Goal: Task Accomplishment & Management: Use online tool/utility

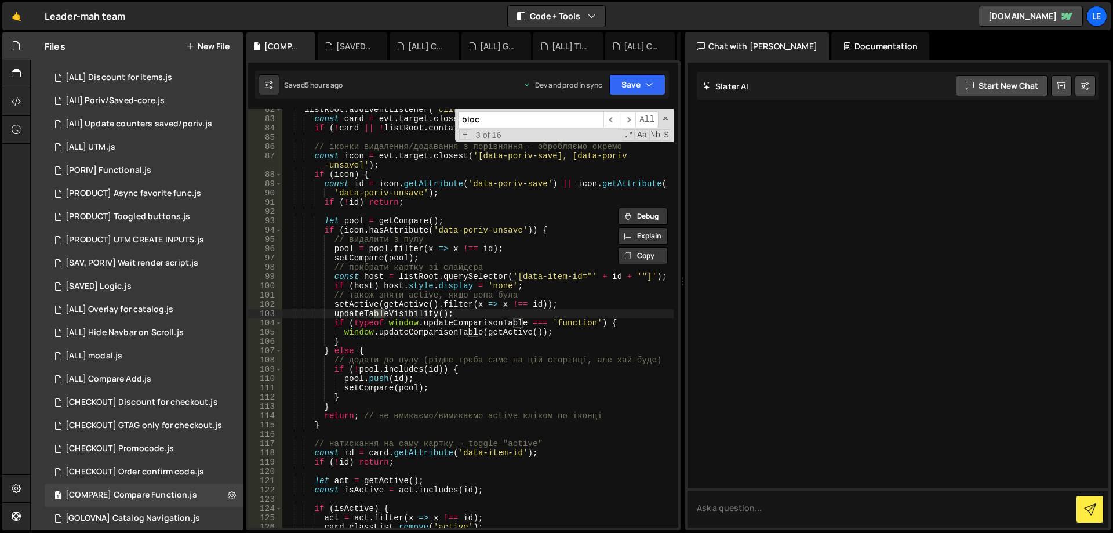
scroll to position [347, 0]
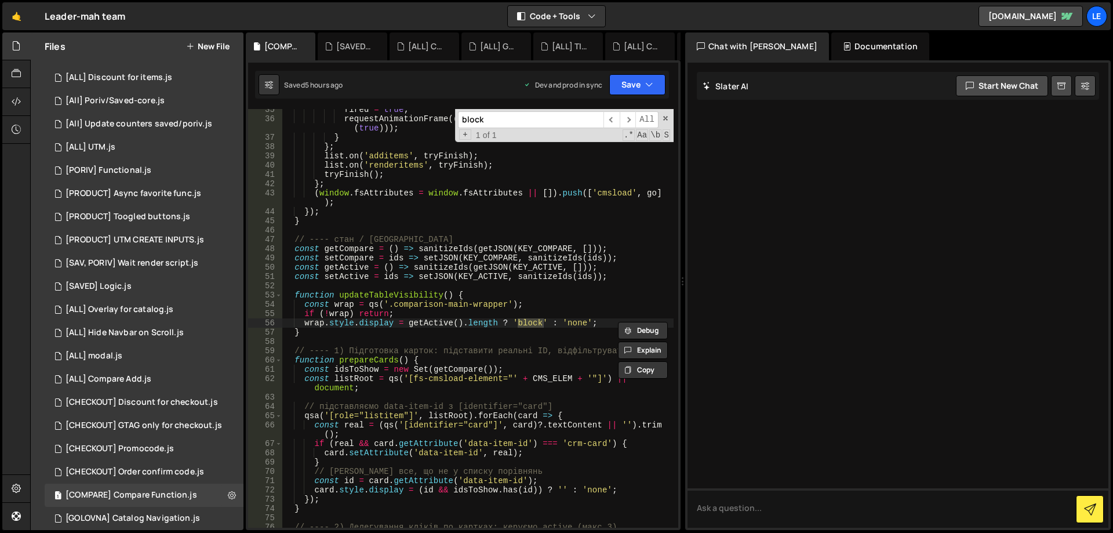
type input "block"
click at [529, 324] on div "fired = true ; requestAnimationFrame (( ) => requestAnimationFrame (( ) => reso…" at bounding box center [477, 318] width 391 height 419
click at [529, 324] on div "fired = true ; requestAnimationFrame (( ) => requestAnimationFrame (( ) => reso…" at bounding box center [477, 323] width 391 height 437
click at [560, 309] on div "fired = true ; requestAnimationFrame (( ) => requestAnimationFrame (( ) => reso…" at bounding box center [477, 323] width 391 height 437
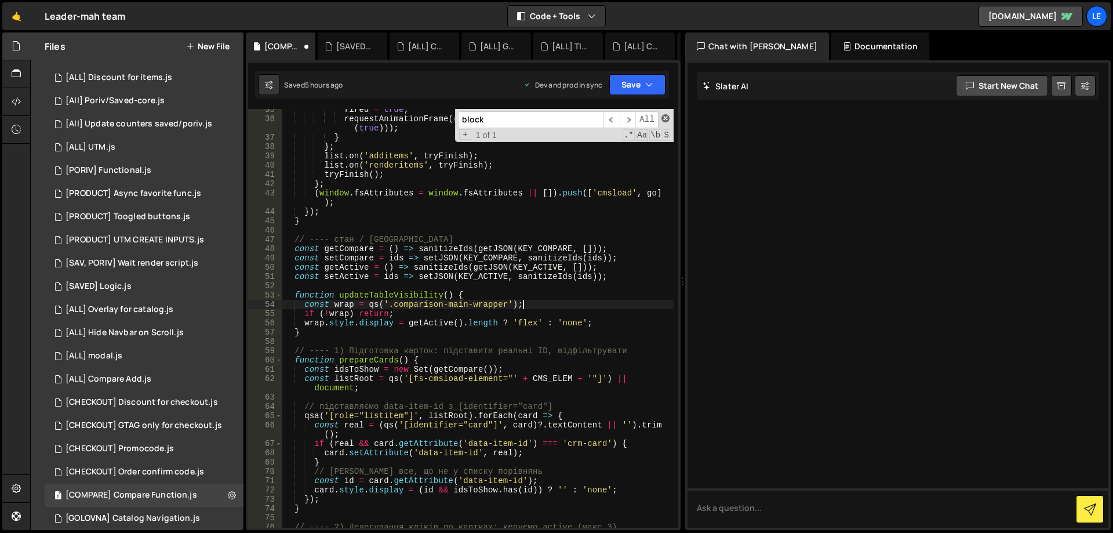
type textarea "const wrap = qs('.comparison-main-wrapper');"
click at [667, 115] on span at bounding box center [666, 118] width 8 height 8
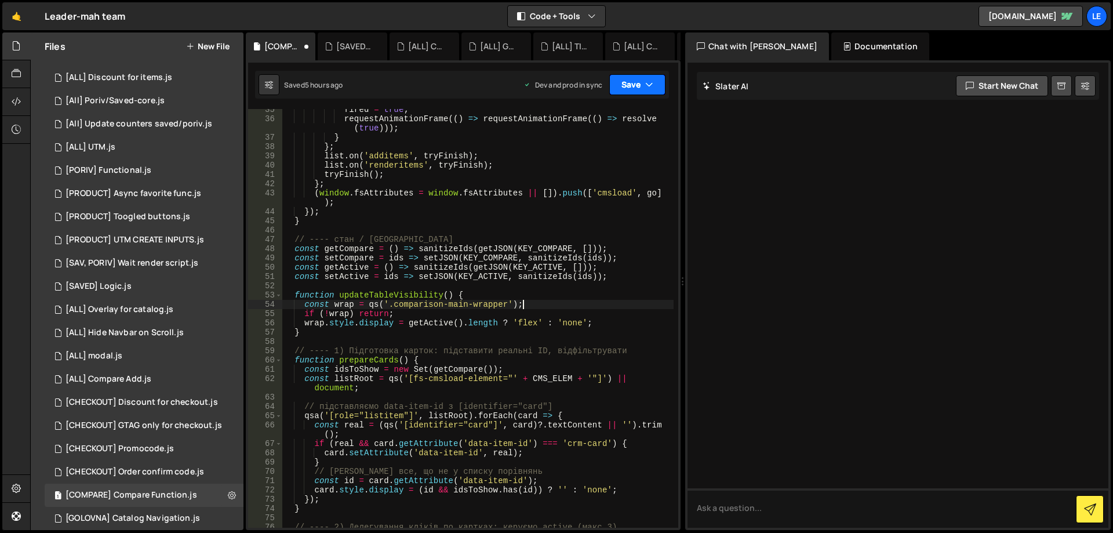
click at [641, 91] on button "Save" at bounding box center [637, 84] width 56 height 21
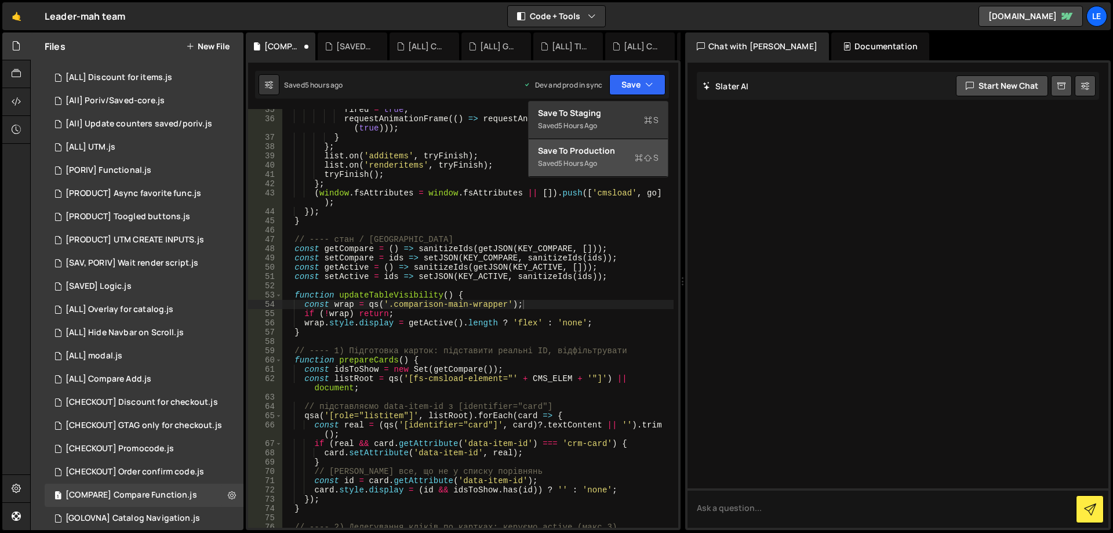
click at [612, 162] on div "Saved 5 hours ago" at bounding box center [598, 164] width 121 height 14
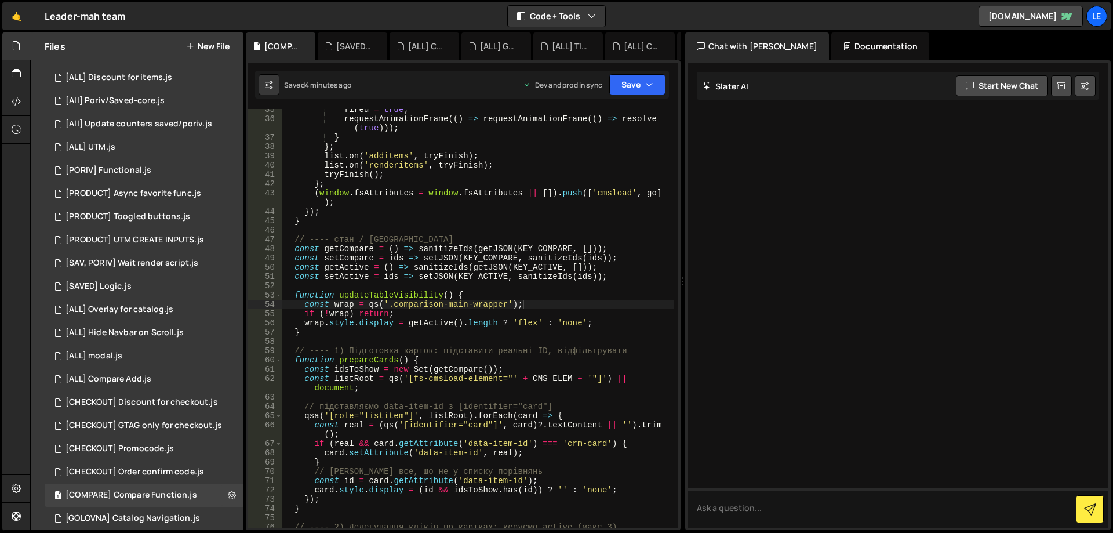
click at [433, 289] on div "fired = true ; requestAnimationFrame (( ) => requestAnimationFrame (( ) => reso…" at bounding box center [477, 323] width 391 height 437
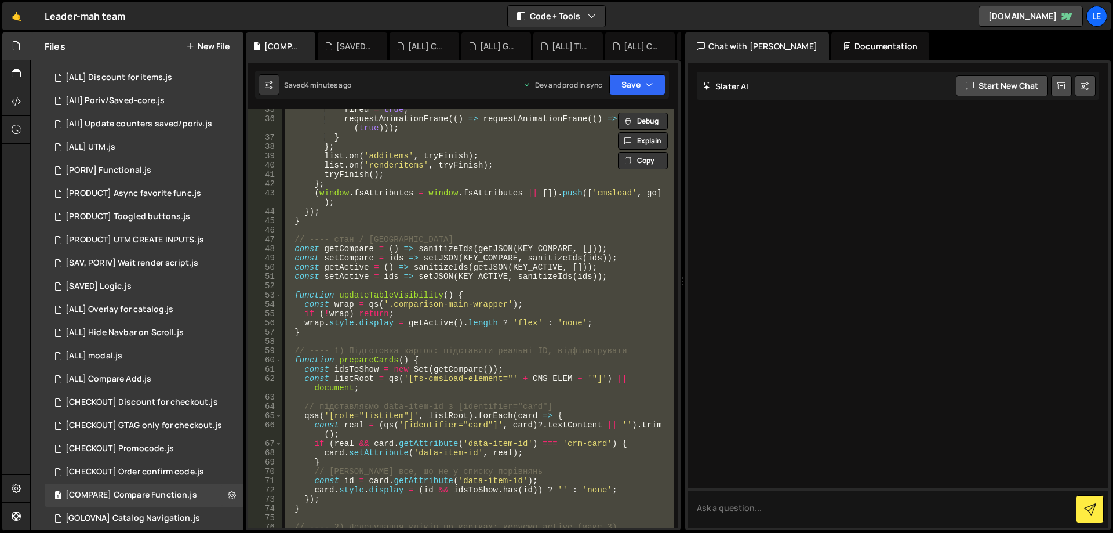
paste textarea
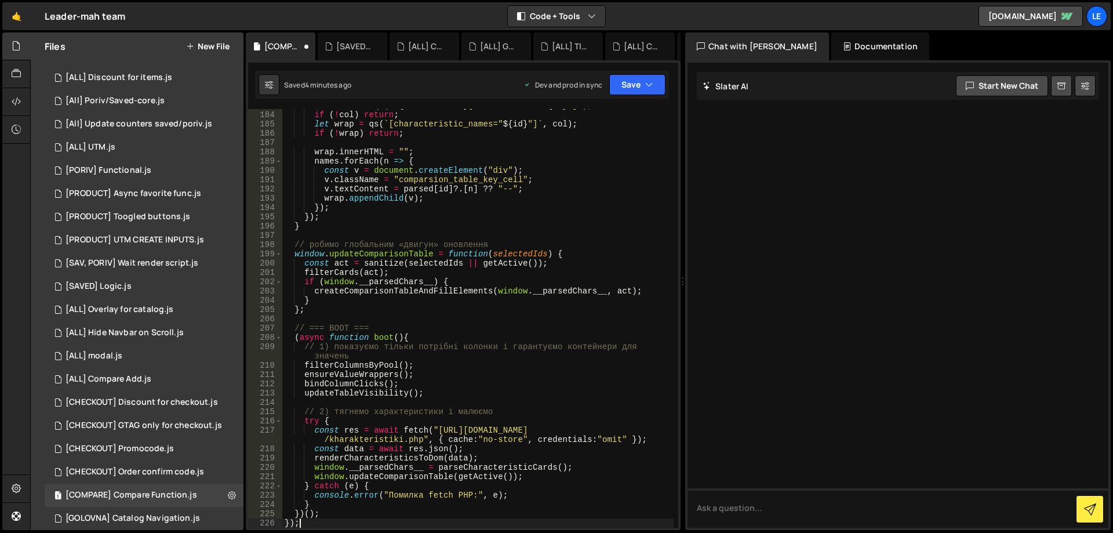
scroll to position [1817, 0]
click at [470, 274] on div "const col = qs ( ` ${ itemSelector } [data-item-id=" ${ id } "] ` ) ; if ( ! co…" at bounding box center [477, 319] width 391 height 437
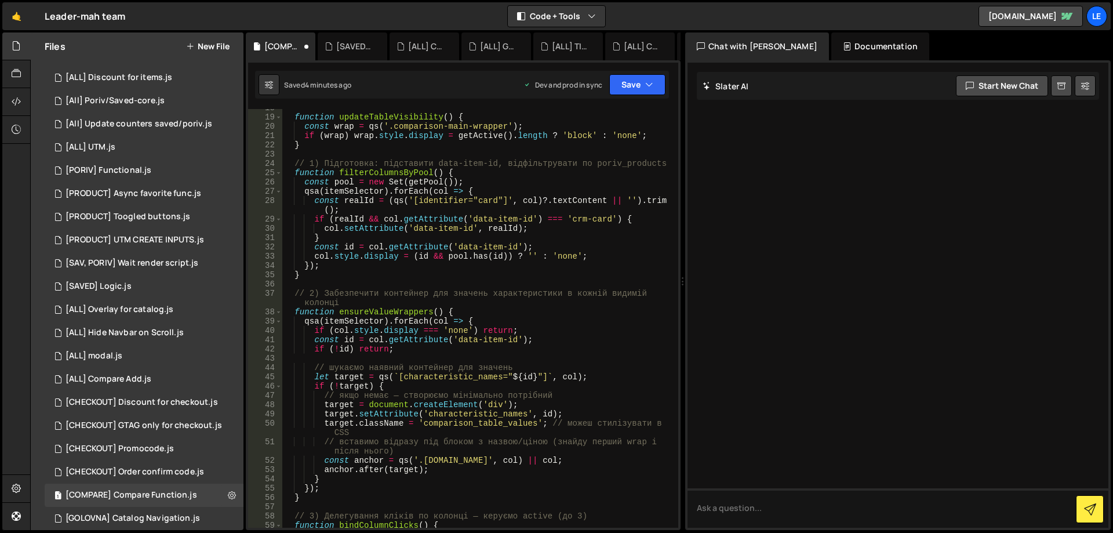
scroll to position [147, 0]
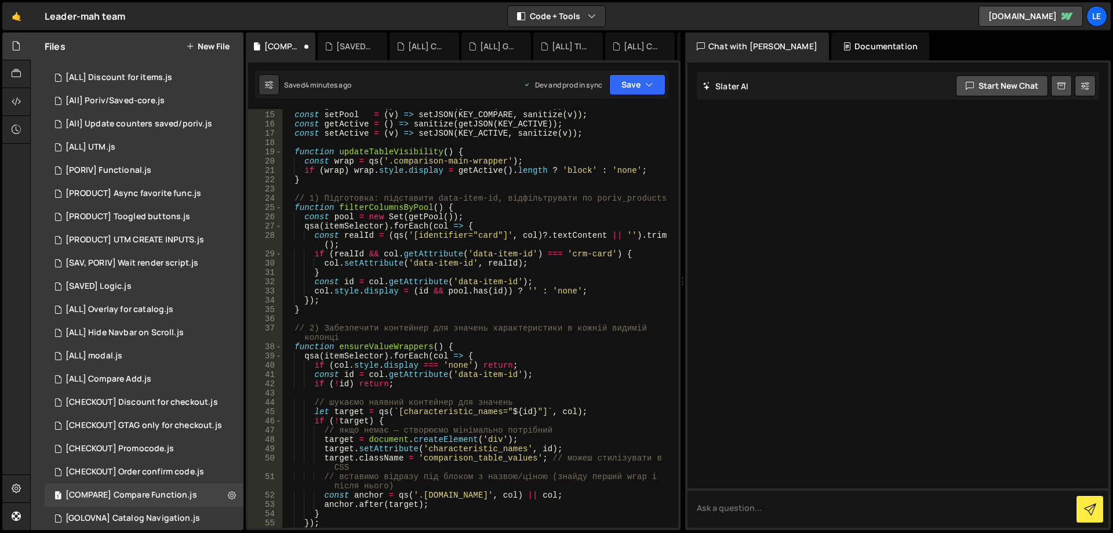
click at [574, 170] on div "const getPool = ( ) => sanitize ( getJSON ( KEY_COMPARE )) ; const setPool = ( …" at bounding box center [477, 319] width 391 height 437
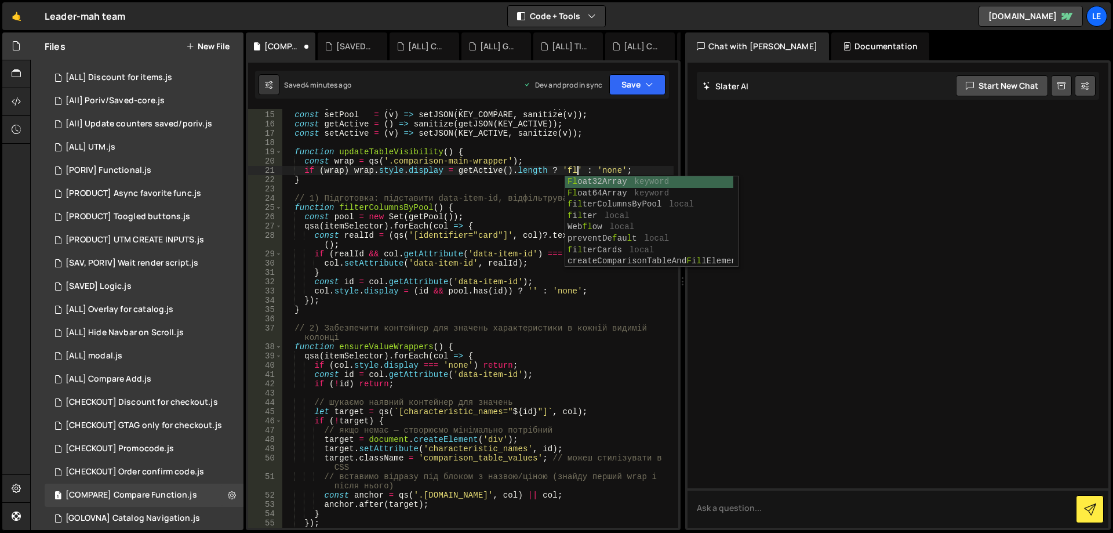
scroll to position [0, 21]
type textarea "if (wrap) wrap.style.display = getActive().length ? 'flex' : 'none';"
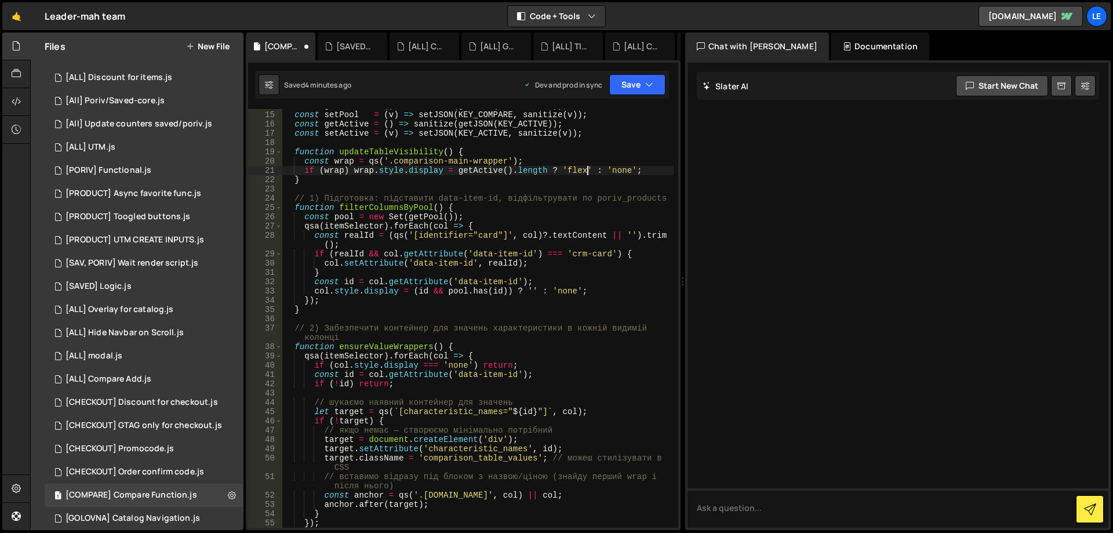
click at [545, 139] on div "const getPool = ( ) => sanitize ( getJSON ( KEY_COMPARE )) ; const setPool = ( …" at bounding box center [477, 319] width 391 height 437
click at [629, 93] on button "Save" at bounding box center [637, 84] width 56 height 21
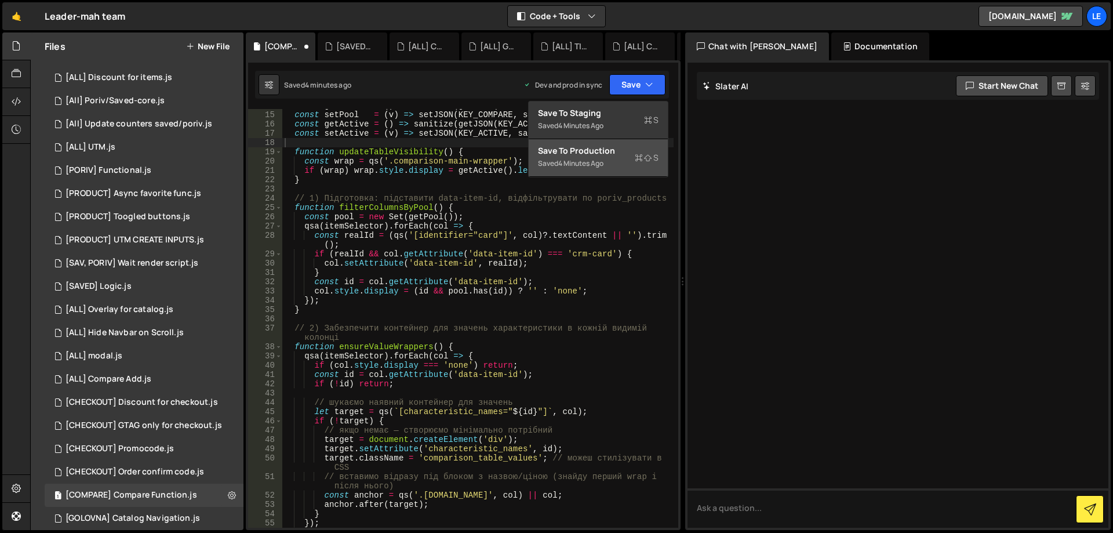
click at [621, 144] on button "Save to Production S Saved 4 minutes ago" at bounding box center [598, 158] width 139 height 38
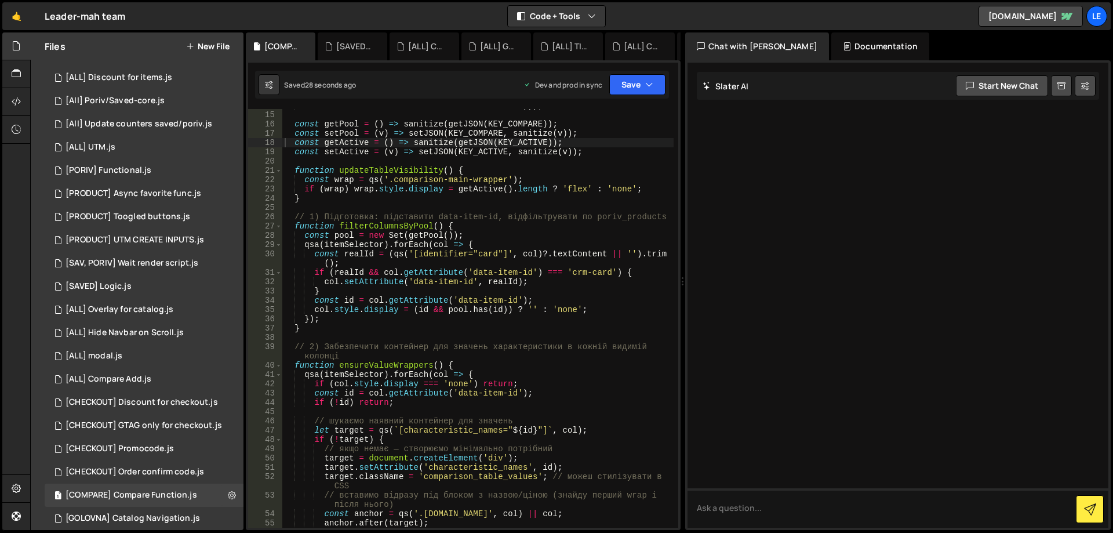
click at [467, 315] on div "x => x && x !== 'crm-card' && x !== 'id-crm' ))) ; const getPool = ( ) => sanit…" at bounding box center [477, 319] width 391 height 437
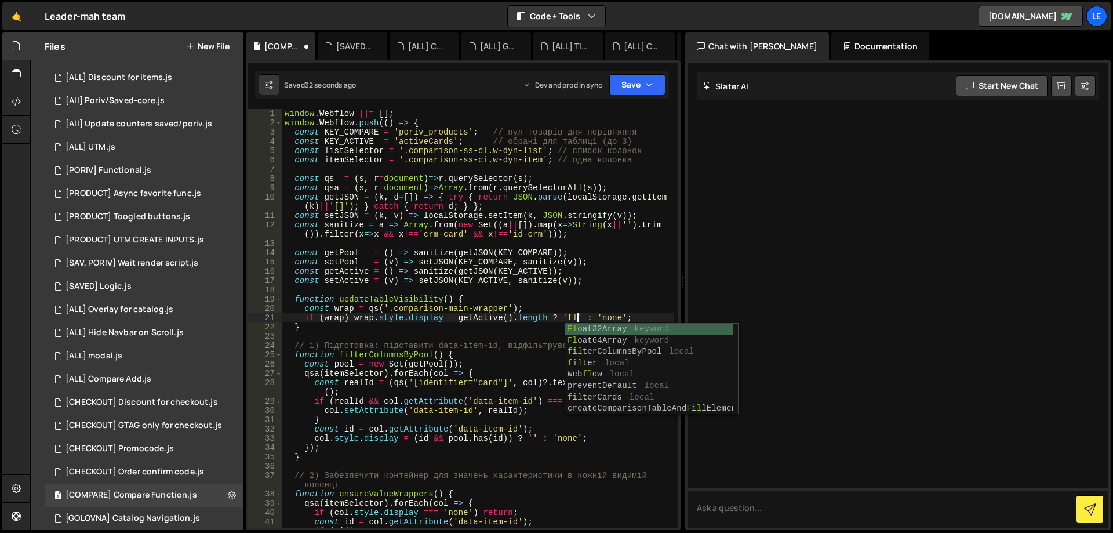
scroll to position [0, 21]
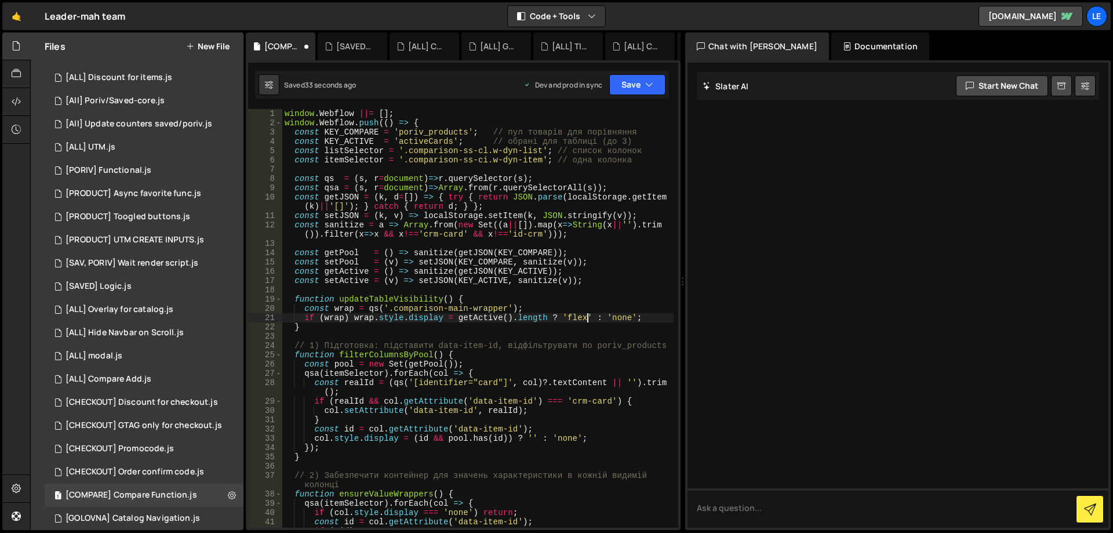
click at [550, 126] on div "window . Webflow ||= [ ] ; window . Webflow . push (( ) => { const KEY_COMPARE …" at bounding box center [477, 327] width 391 height 437
click at [637, 89] on button "Save" at bounding box center [637, 84] width 56 height 21
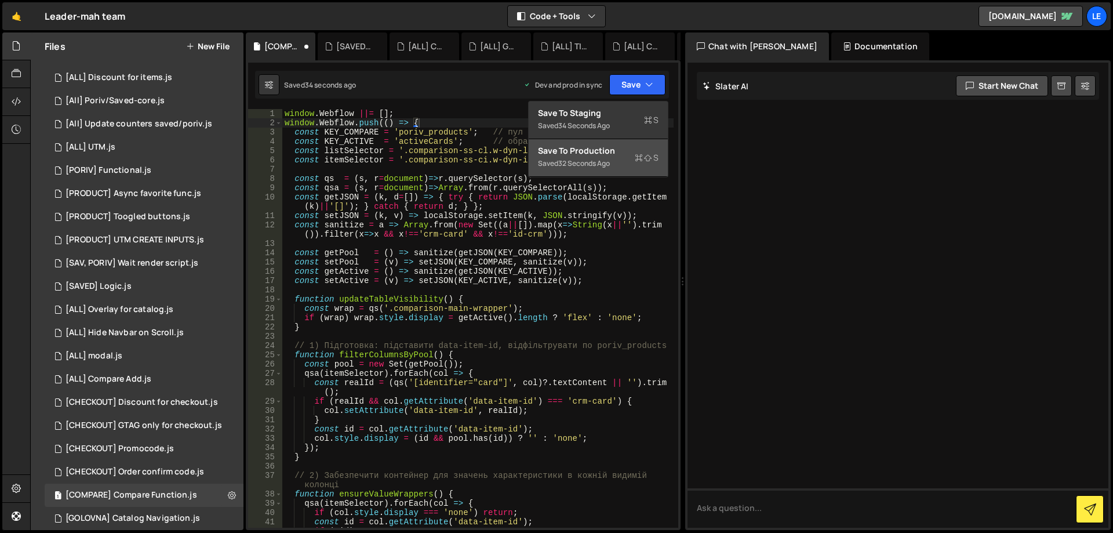
click at [616, 157] on div "Saved 32 seconds ago" at bounding box center [598, 164] width 121 height 14
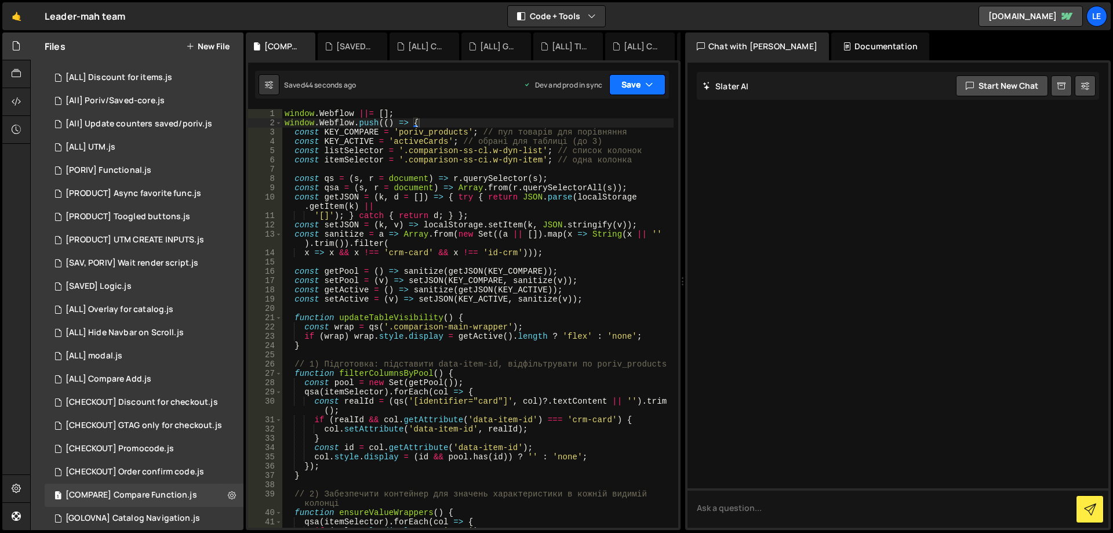
click at [661, 81] on button "Save" at bounding box center [637, 84] width 56 height 21
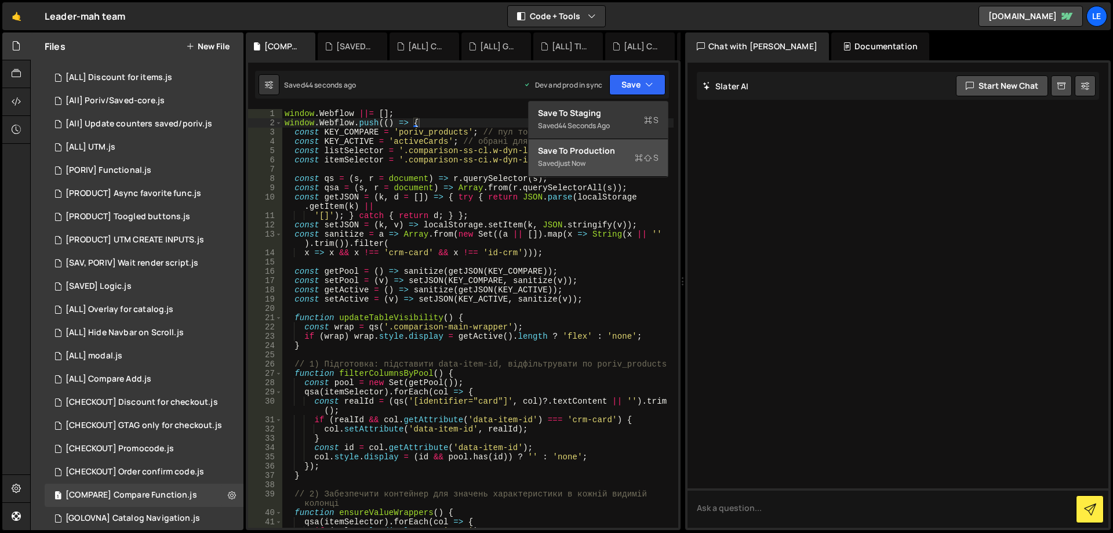
click at [632, 157] on div "Saved just now" at bounding box center [598, 164] width 121 height 14
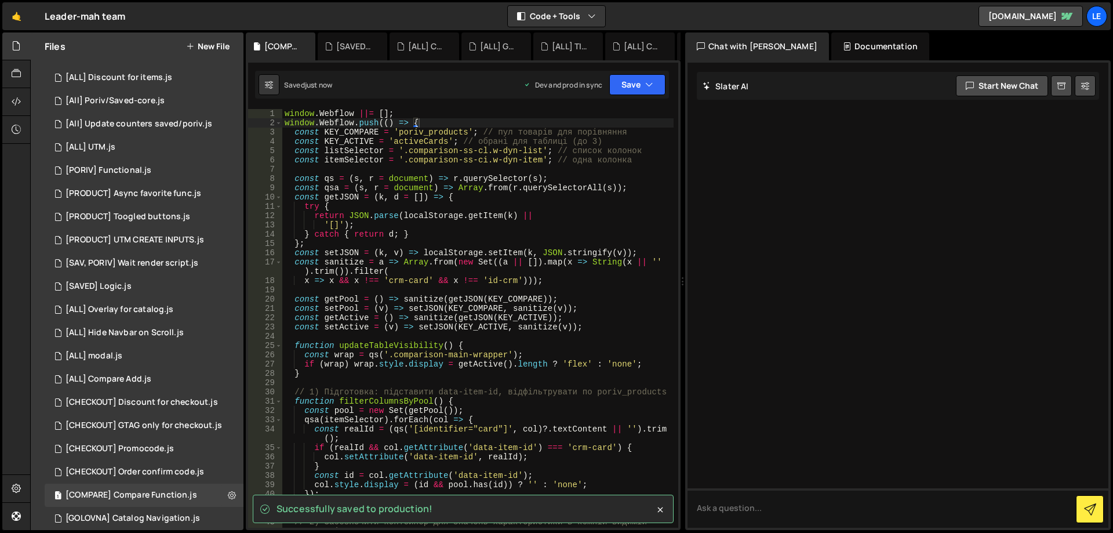
type textarea "return JSON.parse(localStorage.getItem(k) ||"
click at [501, 216] on div "window . Webflow ||= [ ] ; window . Webflow . push (( ) => { const KEY_COMPARE …" at bounding box center [477, 327] width 391 height 437
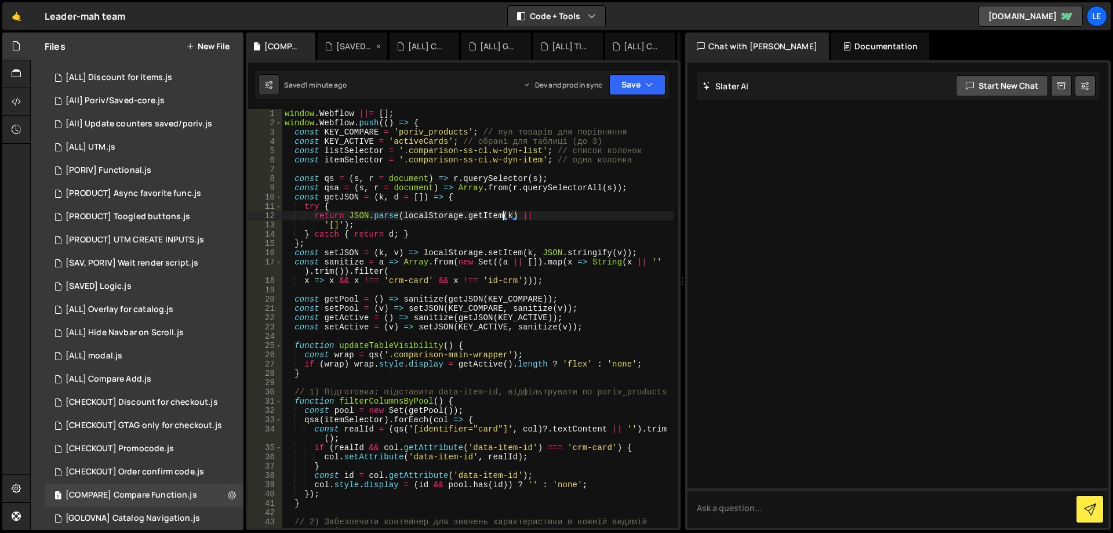
click at [378, 46] on icon at bounding box center [379, 47] width 8 height 12
click at [0, 0] on icon at bounding box center [0, 0] width 0 height 0
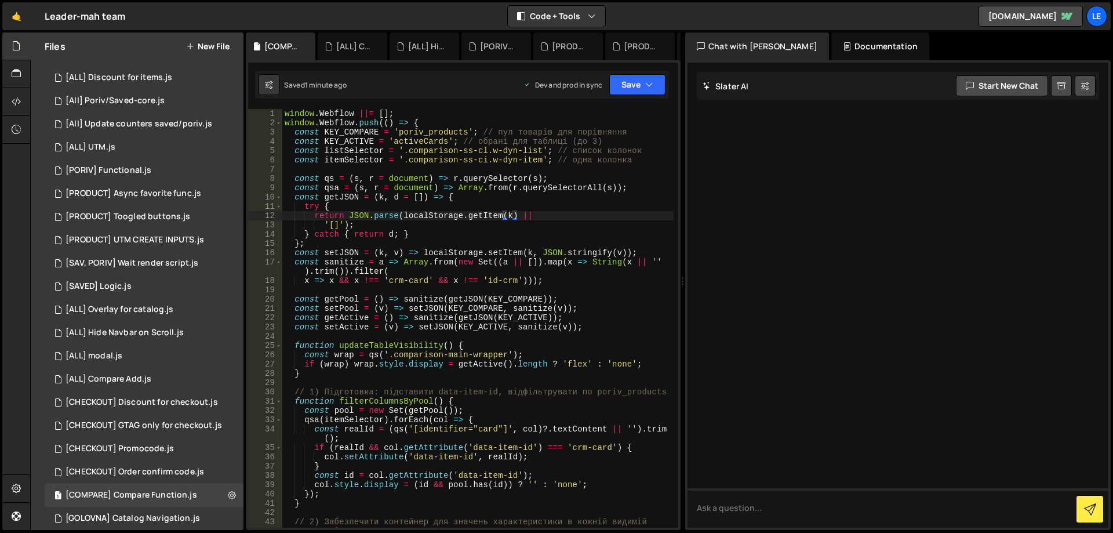
click at [0, 0] on icon at bounding box center [0, 0] width 0 height 0
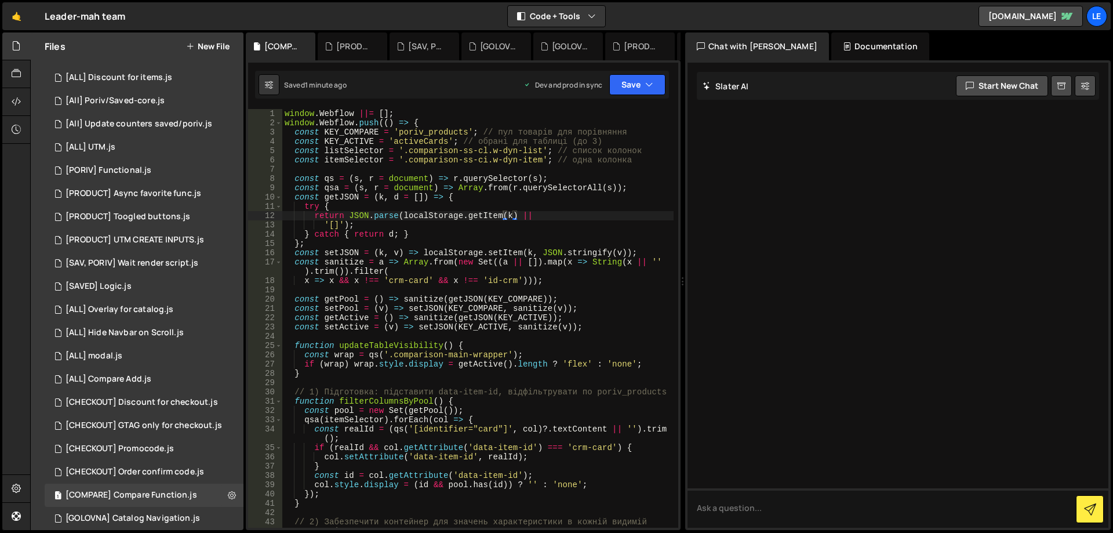
click at [0, 0] on icon at bounding box center [0, 0] width 0 height 0
click at [379, 46] on icon at bounding box center [379, 47] width 8 height 12
click at [0, 0] on icon at bounding box center [0, 0] width 0 height 0
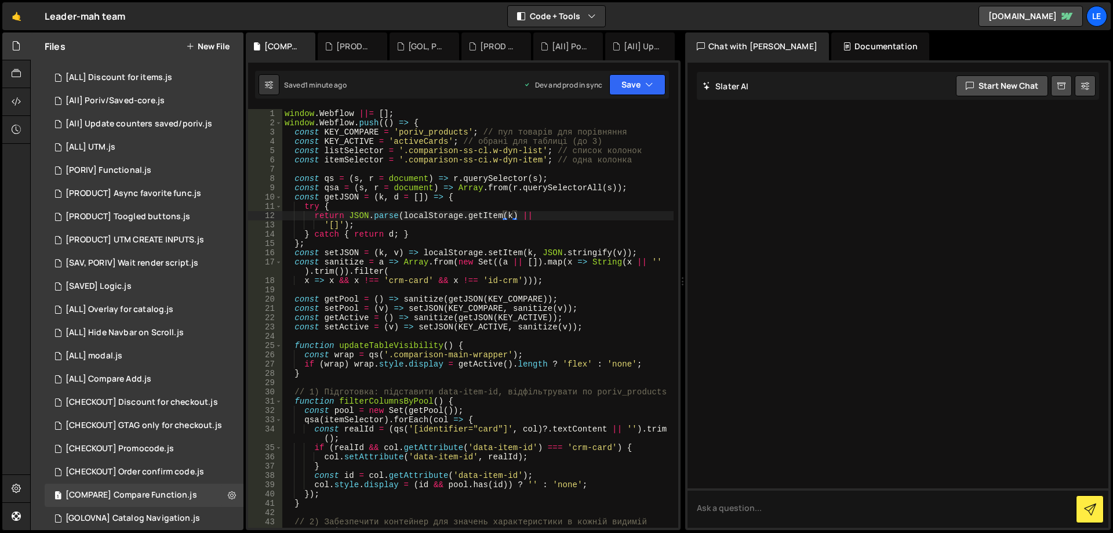
click at [0, 0] on icon at bounding box center [0, 0] width 0 height 0
click at [379, 46] on div "[PROD CARDS] Lazy Load Catalog.js" at bounding box center [383, 47] width 56 height 12
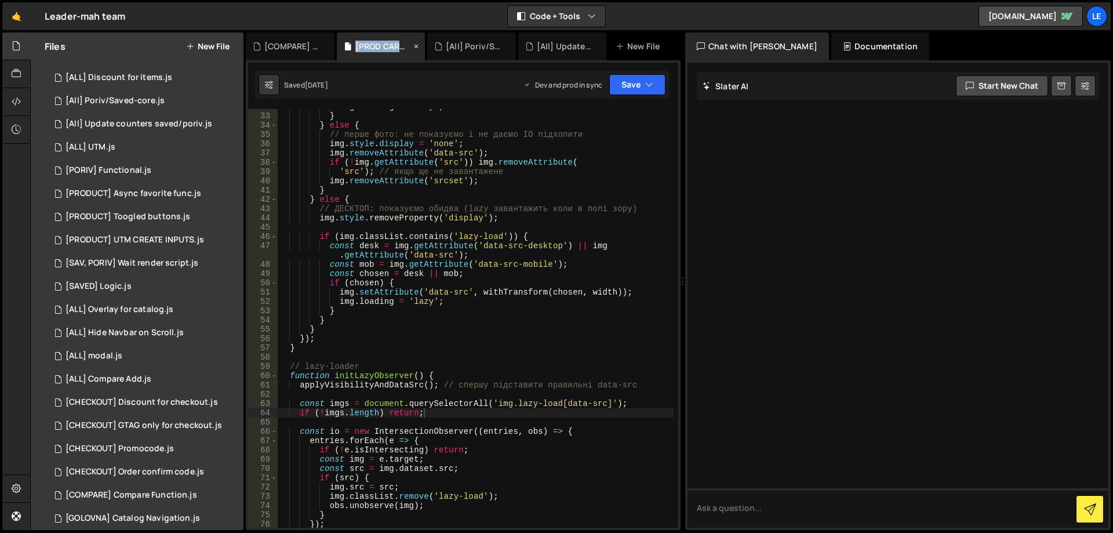
click at [415, 46] on icon at bounding box center [416, 47] width 8 height 12
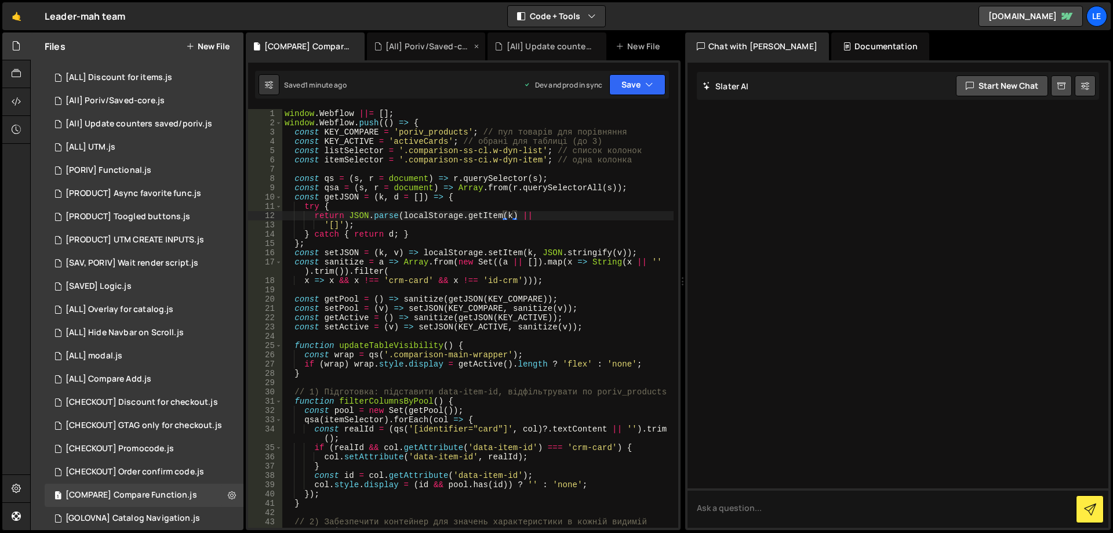
click at [479, 47] on icon at bounding box center [477, 47] width 8 height 12
click at [0, 0] on icon at bounding box center [0, 0] width 0 height 0
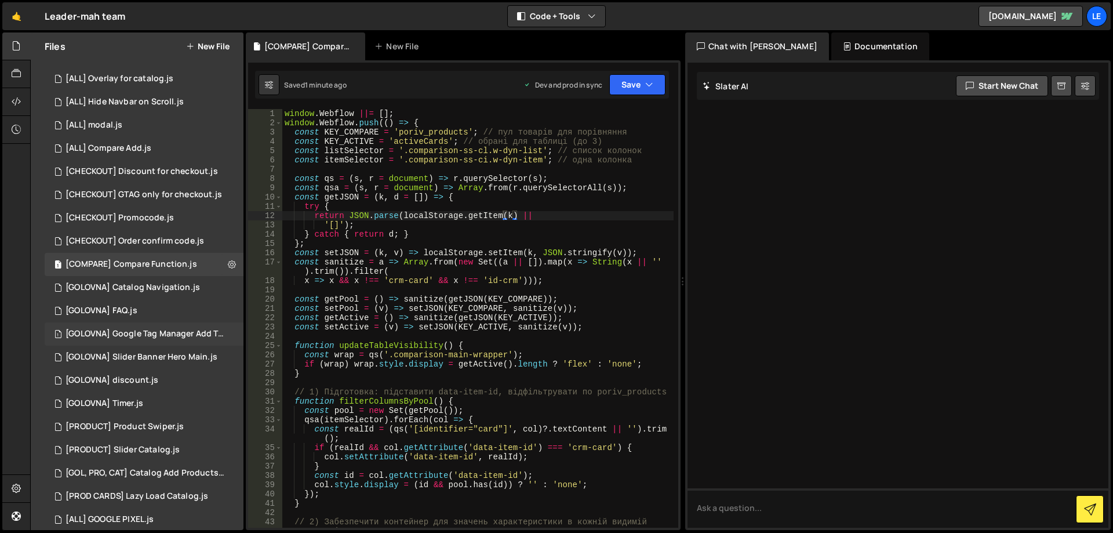
scroll to position [273, 0]
click at [174, 263] on div "[COMPARE] Compare Function.js" at bounding box center [132, 263] width 132 height 10
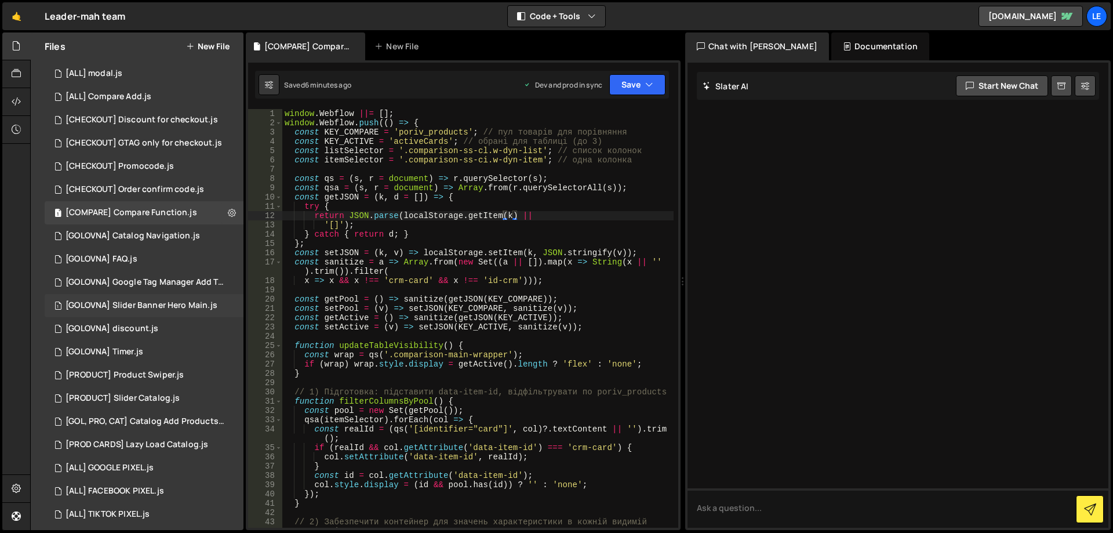
scroll to position [331, 0]
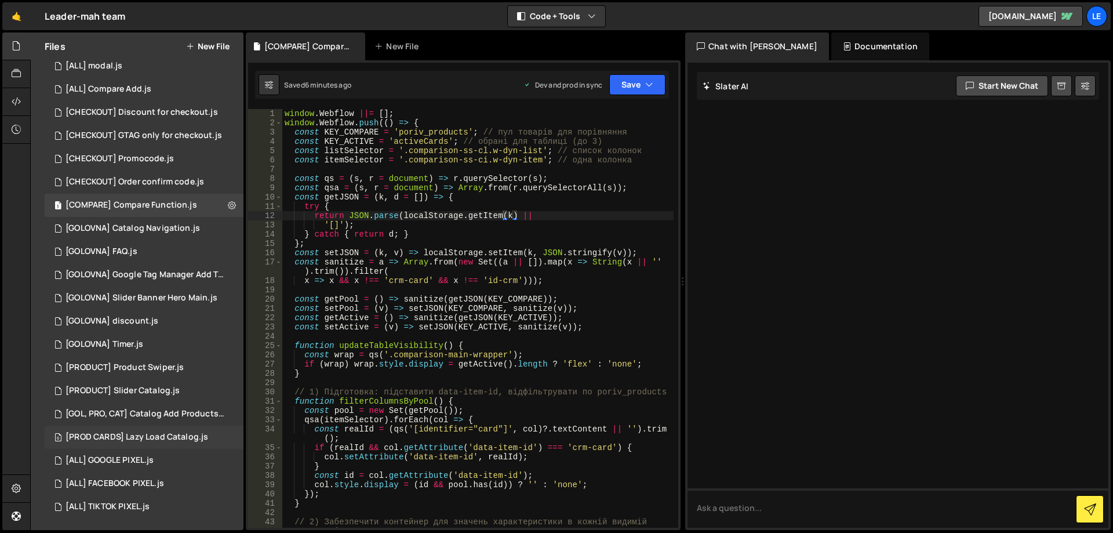
click at [163, 433] on div "[PROD CARDS] Lazy Load Catalog.js" at bounding box center [137, 437] width 143 height 10
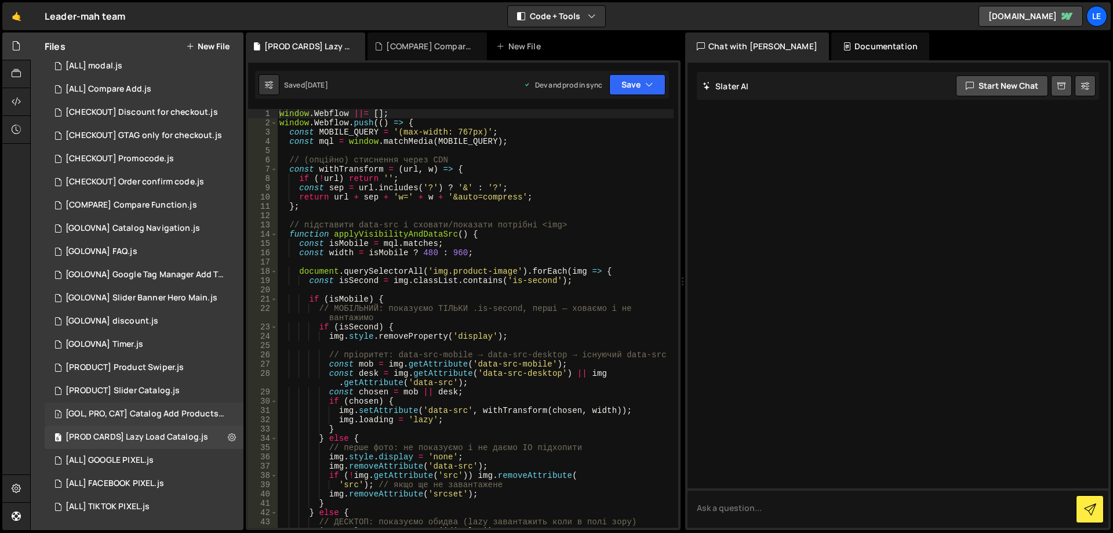
click at [161, 411] on div "[GOL, PRO, CAT] Catalog Add Products.js" at bounding box center [146, 414] width 160 height 10
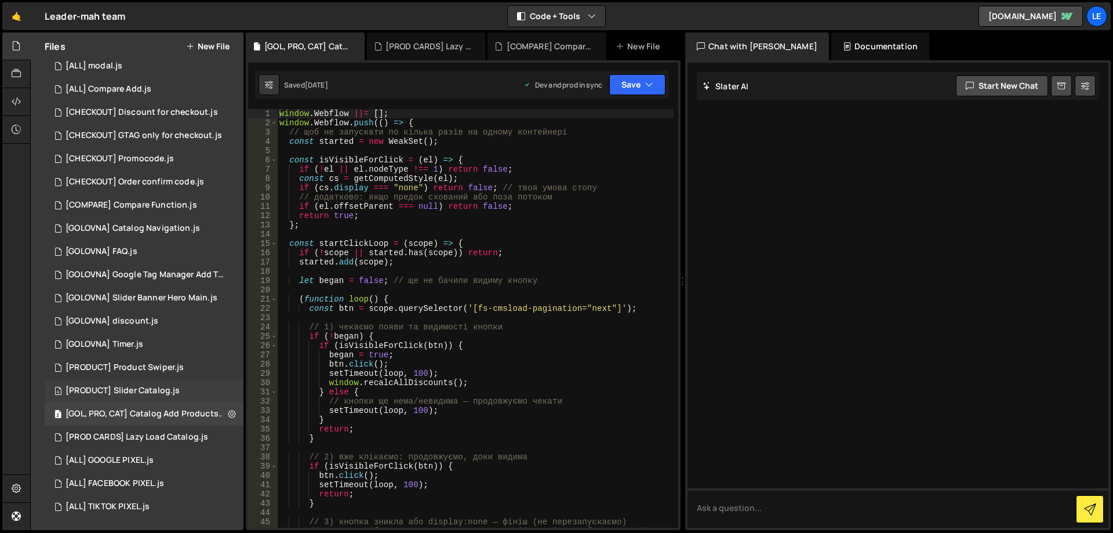
click at [170, 382] on div "4 [PRODUCT] Slider Catalog.js 0" at bounding box center [144, 390] width 199 height 23
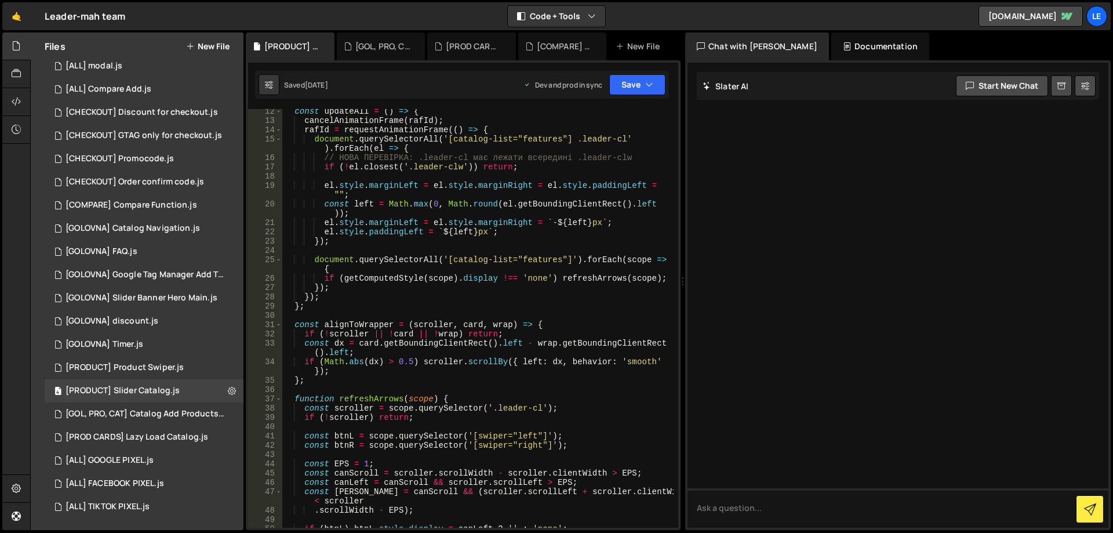
scroll to position [0, 0]
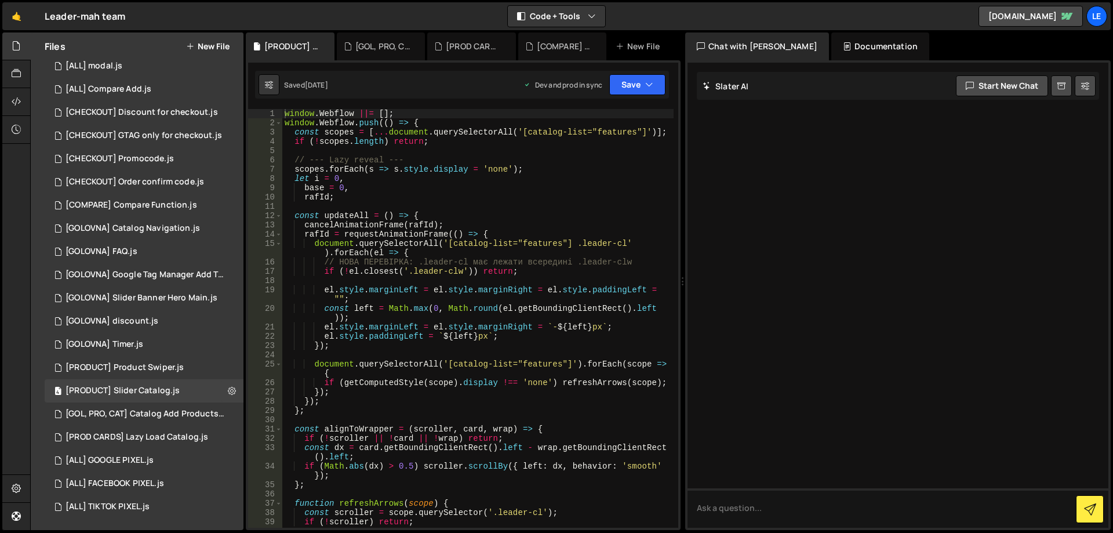
type textarea "document.querySelectorAll('[catalog-list="features"] .leader-cl').forEach(el =>…"
click at [466, 245] on div "window . Webflow ||= [ ] ; window . Webflow . push (( ) => { const scopes = [ .…" at bounding box center [477, 327] width 391 height 437
drag, startPoint x: 466, startPoint y: 245, endPoint x: 499, endPoint y: 245, distance: 32.5
click at [499, 245] on div "window . Webflow ||= [ ] ; window . Webflow . push (( ) => { const scopes = [ .…" at bounding box center [477, 327] width 391 height 437
click at [540, 245] on div "window . Webflow ||= [ ] ; window . Webflow . push (( ) => { const scopes = [ .…" at bounding box center [477, 327] width 391 height 437
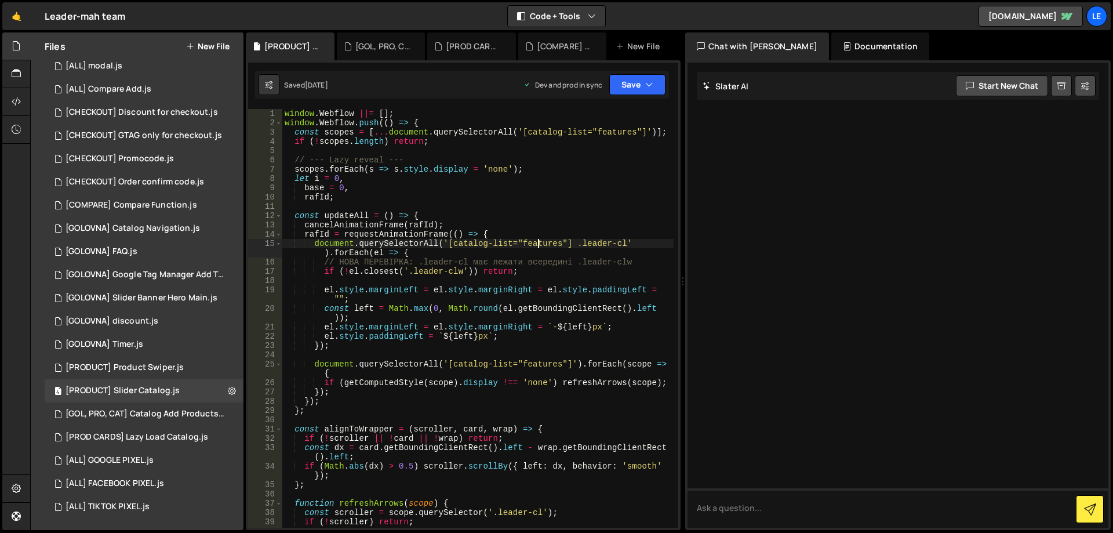
click at [540, 245] on div "window . Webflow ||= [ ] ; window . Webflow . push (( ) => { const scopes = [ .…" at bounding box center [477, 327] width 391 height 437
click at [499, 354] on div "window . Webflow ||= [ ] ; window . Webflow . push (( ) => { const scopes = [ .…" at bounding box center [477, 327] width 391 height 437
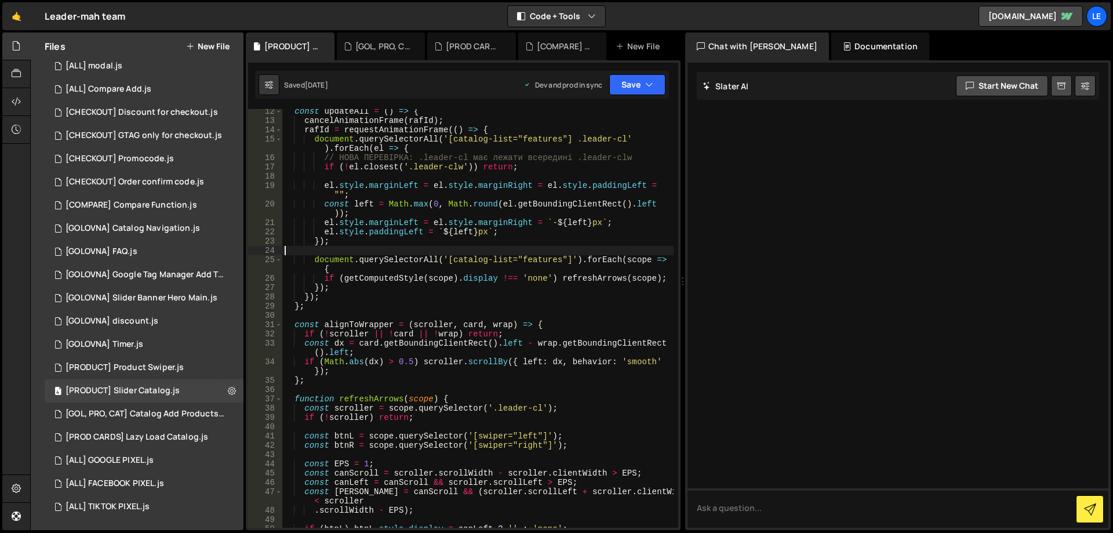
scroll to position [139, 0]
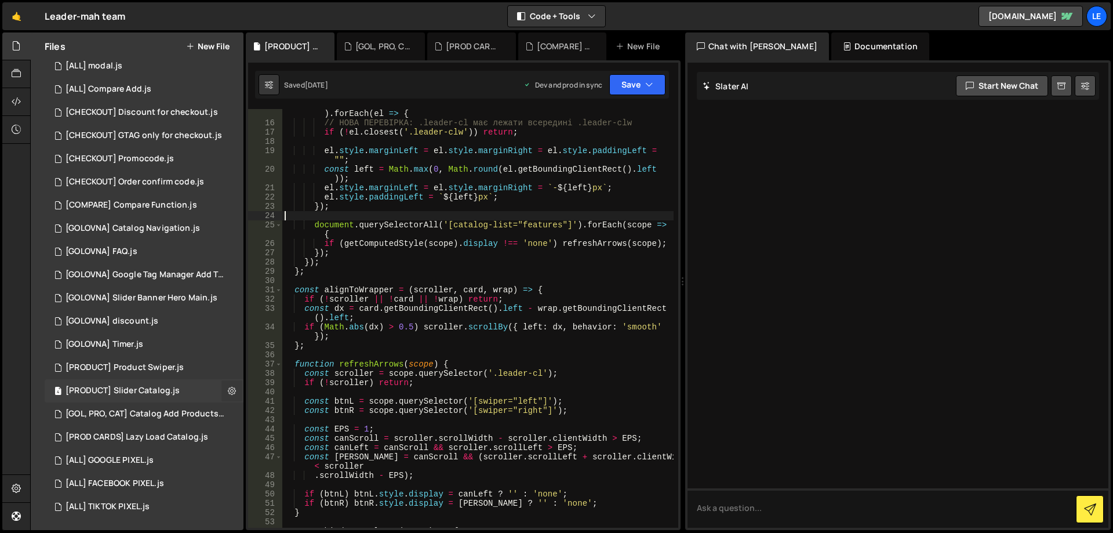
click at [228, 393] on icon at bounding box center [232, 390] width 8 height 11
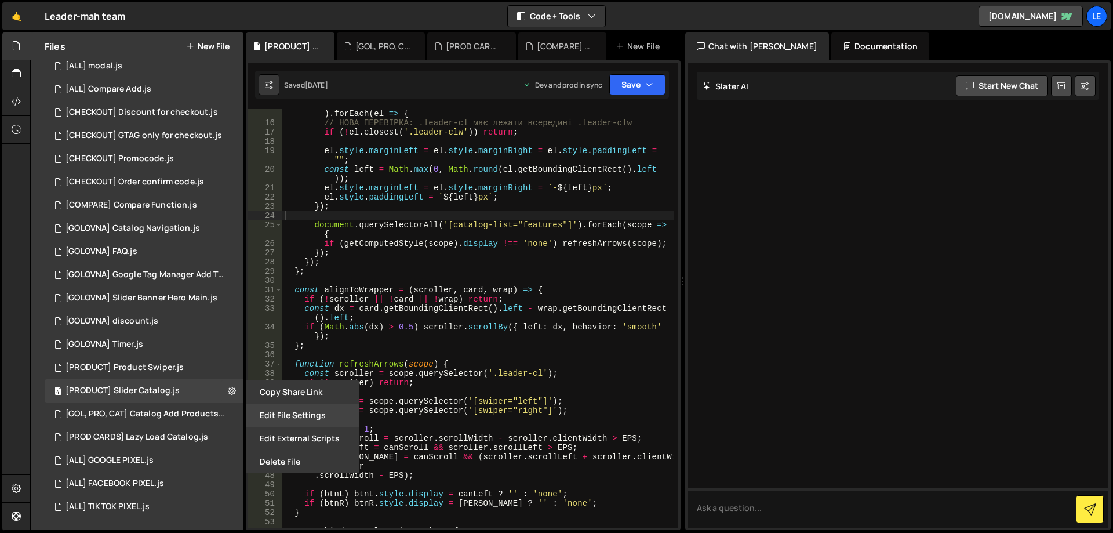
click at [320, 420] on button "Edit File Settings" at bounding box center [303, 415] width 114 height 23
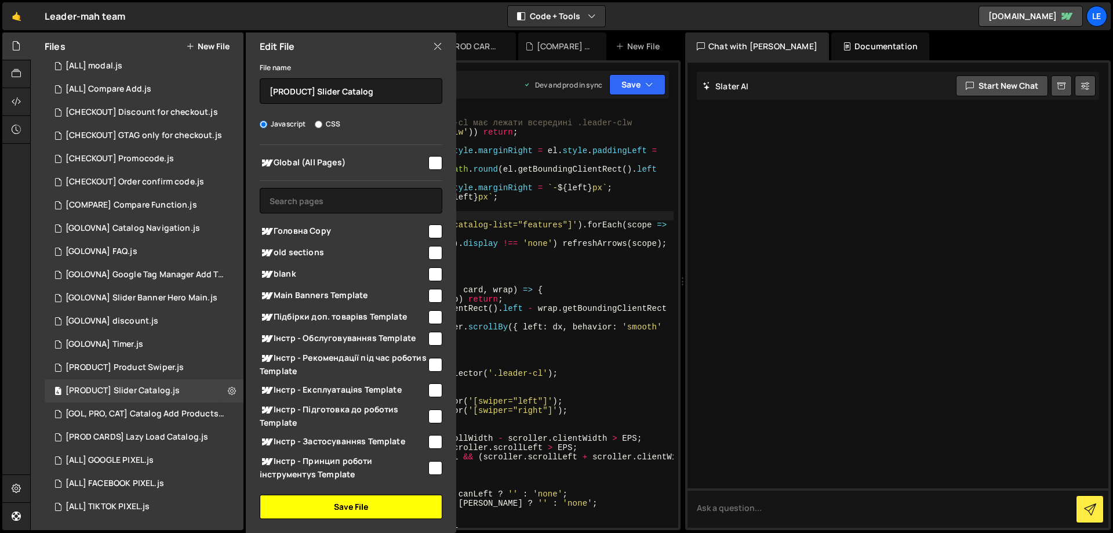
click at [357, 502] on button "Save File" at bounding box center [351, 507] width 183 height 24
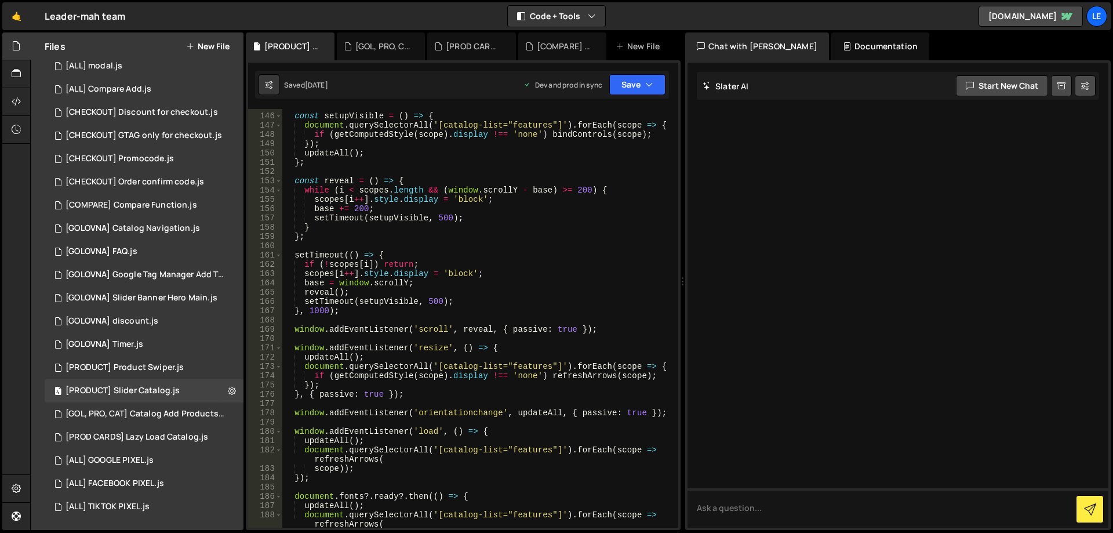
scroll to position [1427, 0]
type textarea "setTimeout(setupVisible, 500);"
click at [580, 297] on div "const setupVisible = ( ) => { document . querySelectorAll ( '[catalog-list="fea…" at bounding box center [477, 320] width 391 height 437
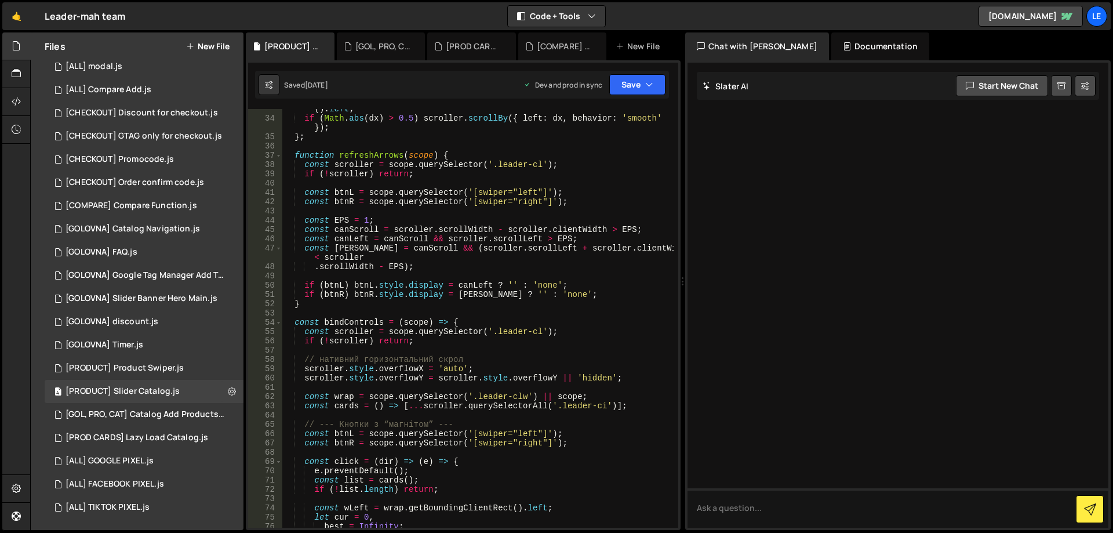
scroll to position [331, 0]
click at [135, 200] on div "[COMPARE] Compare Function.js" at bounding box center [132, 205] width 132 height 10
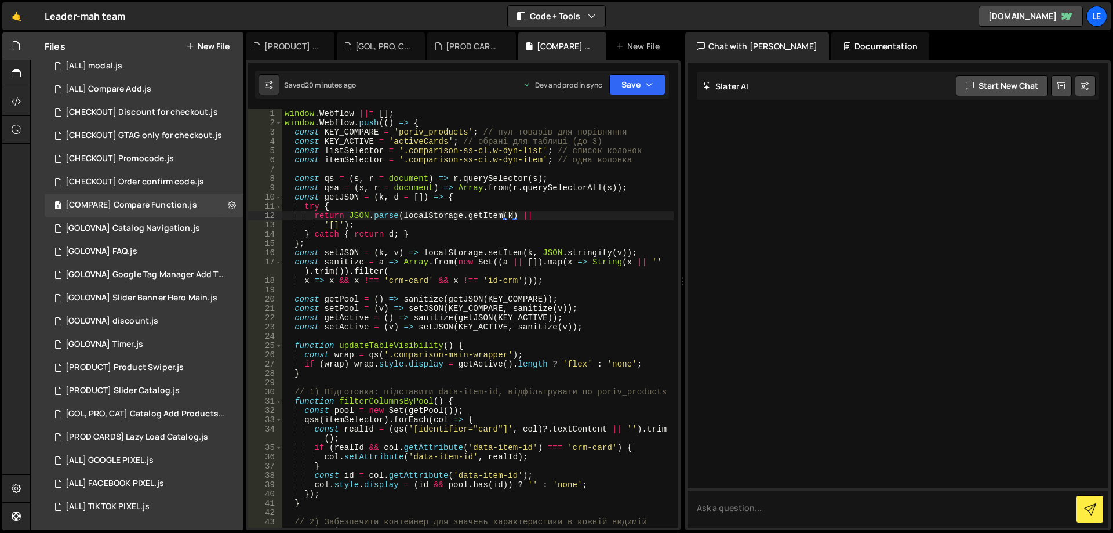
click at [568, 262] on div "window . Webflow ||= [ ] ; window . Webflow . push (( ) => { const KEY_COMPARE …" at bounding box center [477, 327] width 391 height 437
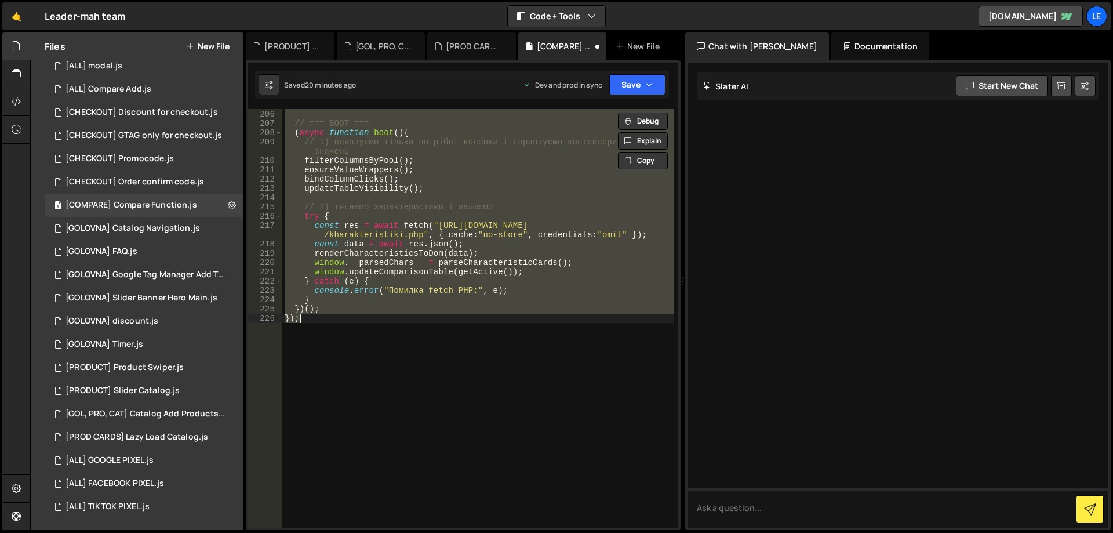
scroll to position [0, 0]
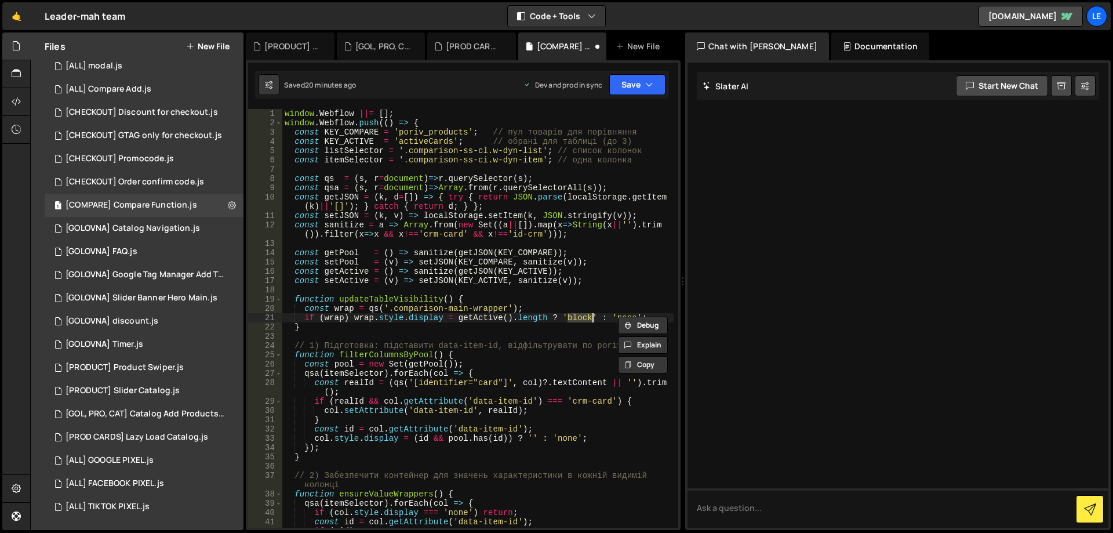
click at [592, 263] on div "window . Webflow ||= [ ] ; window . Webflow . push (( ) => { const KEY_COMPARE …" at bounding box center [477, 327] width 391 height 437
click at [622, 84] on button "Save" at bounding box center [637, 84] width 56 height 21
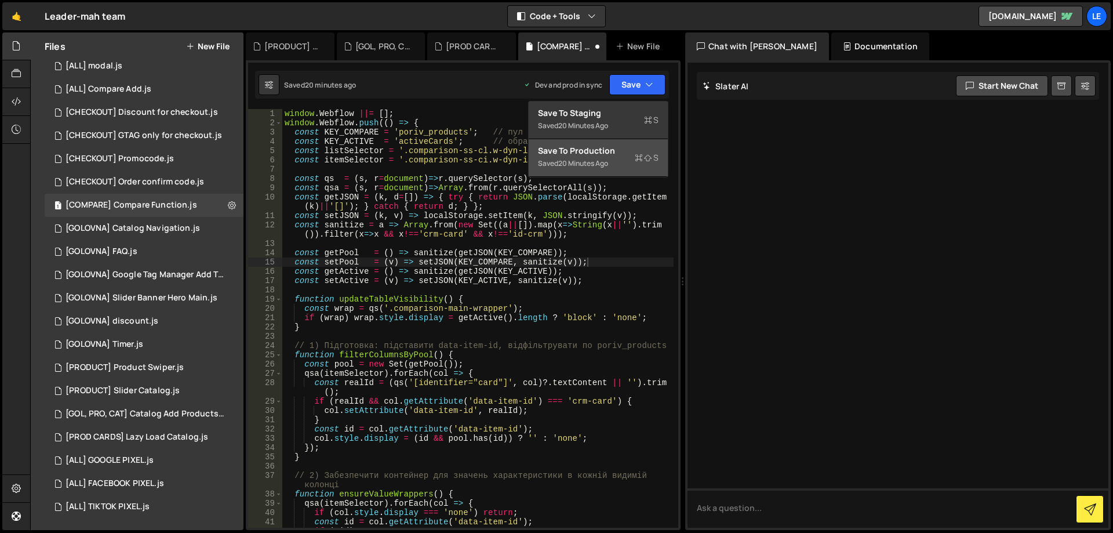
click at [622, 156] on div "Save to Production S" at bounding box center [598, 151] width 121 height 12
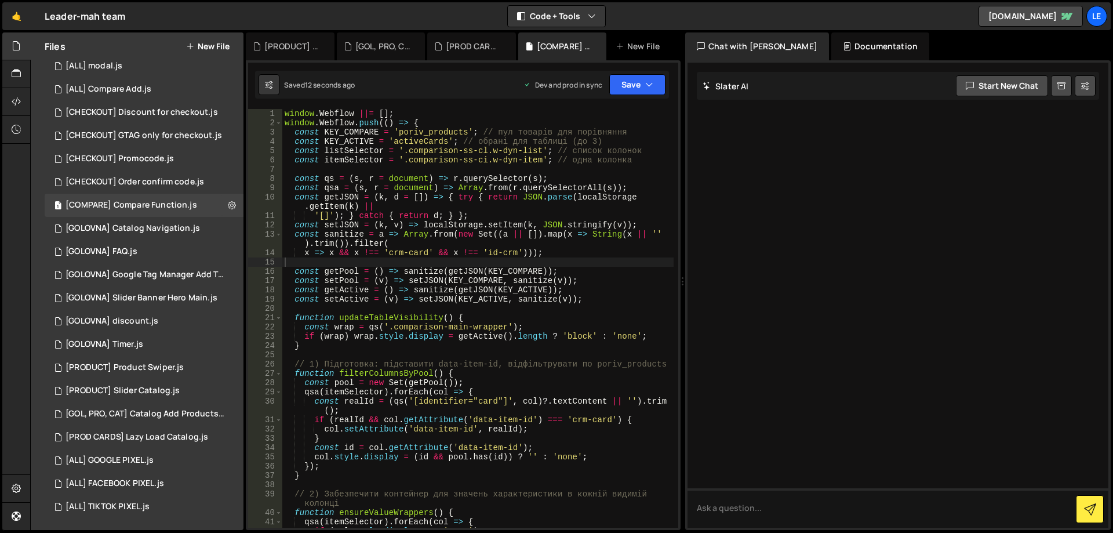
click at [455, 336] on div "window . Webflow ||= [ ] ; window . Webflow . push (( ) => { const KEY_COMPARE …" at bounding box center [477, 327] width 391 height 437
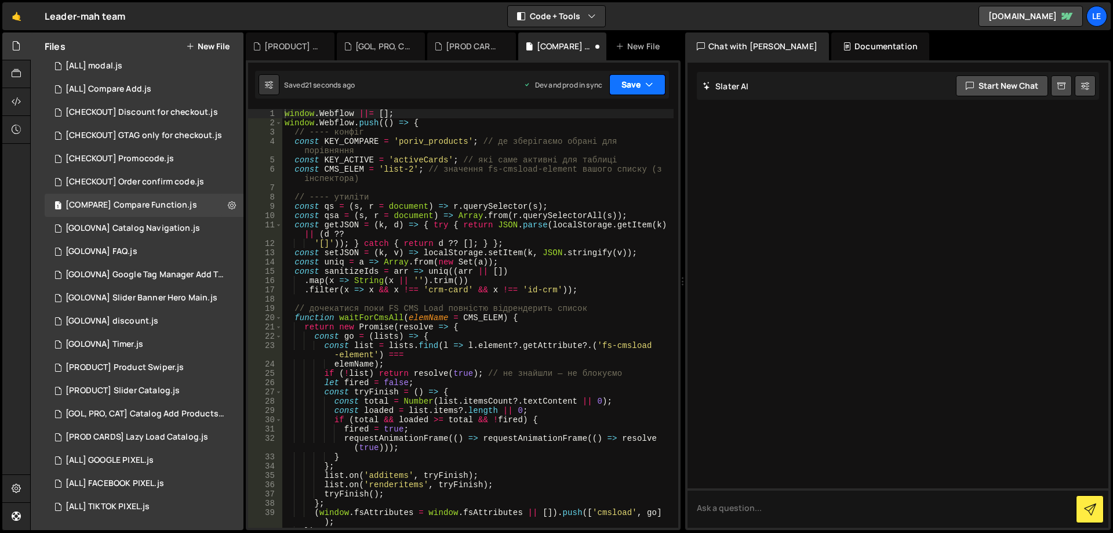
click at [638, 93] on button "Save" at bounding box center [637, 84] width 56 height 21
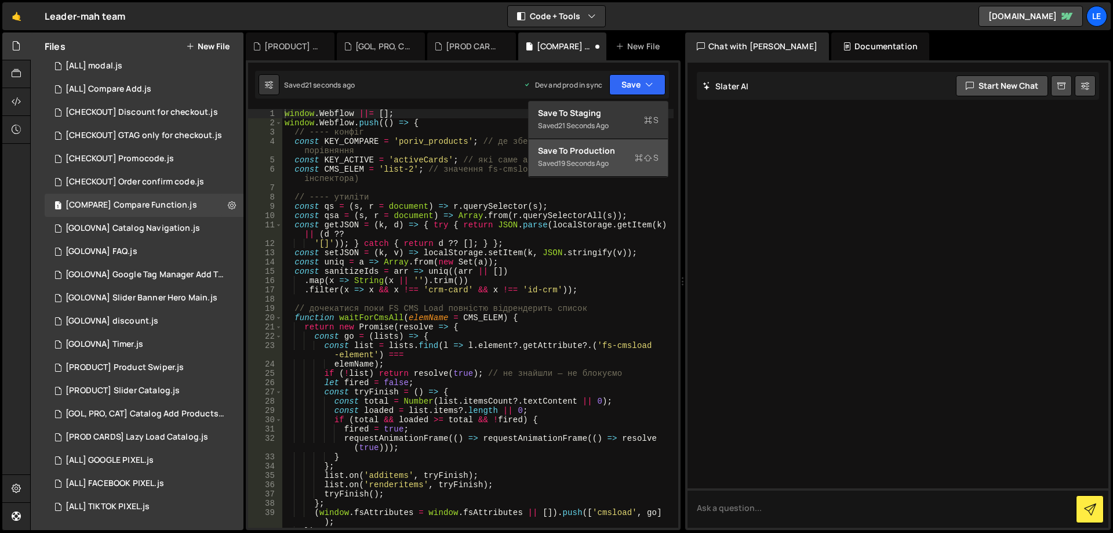
click at [624, 148] on div "Save to Production S" at bounding box center [598, 151] width 121 height 12
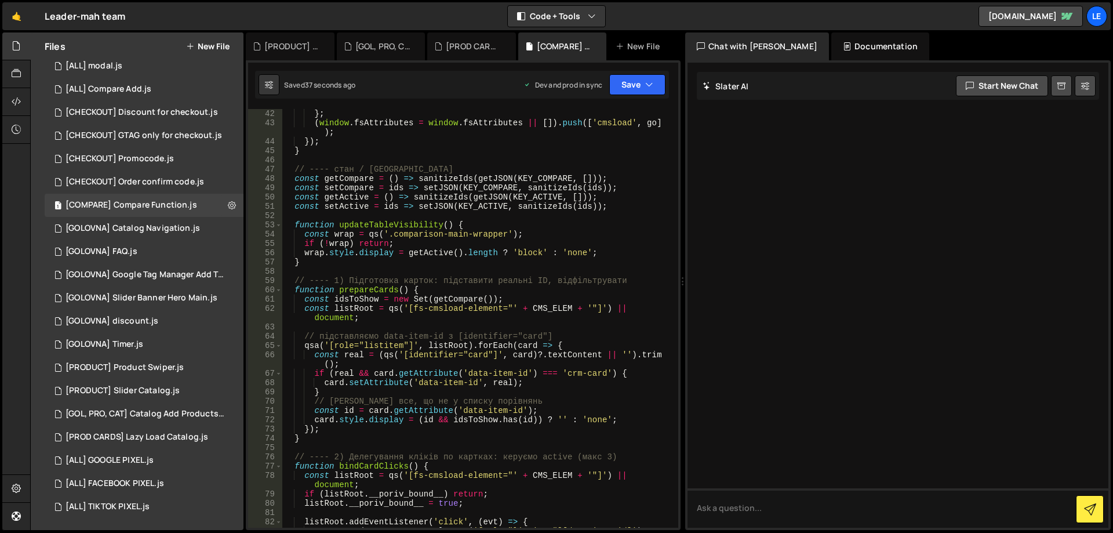
scroll to position [452, 0]
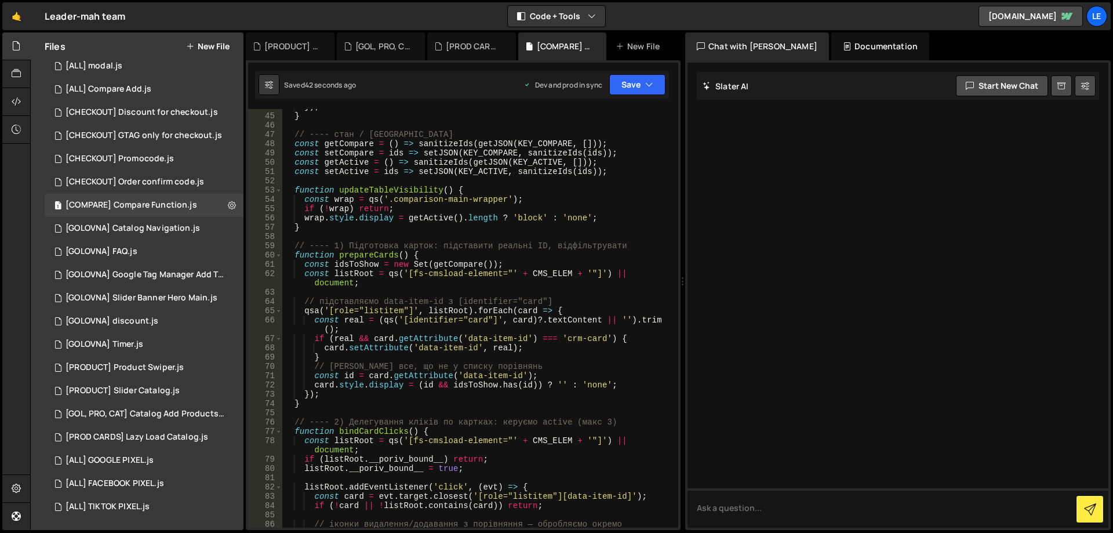
click at [437, 320] on div "}) ; } // ---- стан / бейджі const getCompare = ( ) => sanitizeIds ( getJSON ( …" at bounding box center [477, 325] width 391 height 447
click at [549, 343] on div "}) ; } // ---- стан / бейджі const getCompare = ( ) => sanitizeIds ( getJSON ( …" at bounding box center [477, 325] width 391 height 447
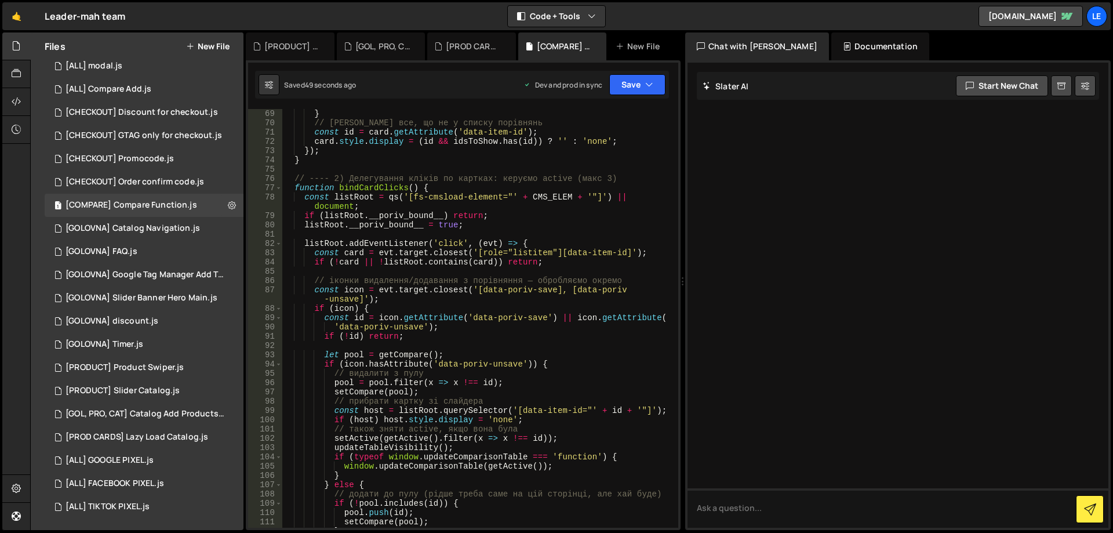
scroll to position [731, 0]
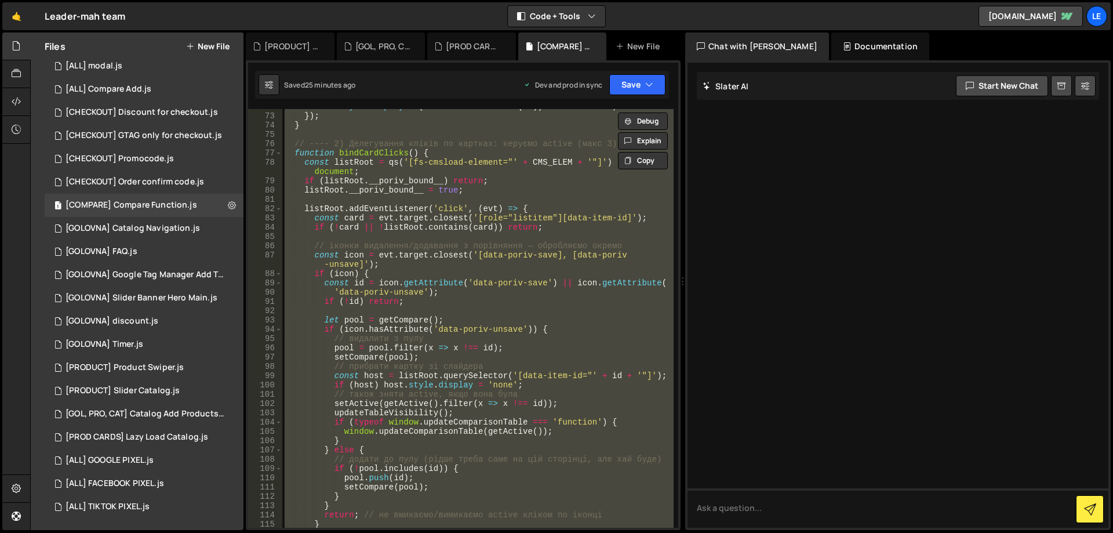
click at [474, 299] on div "card . style . display = ( id && idsToShow . has ( id )) ? '' : 'none' ; }) ; }…" at bounding box center [477, 318] width 391 height 419
type textarea "if (!id) return;"
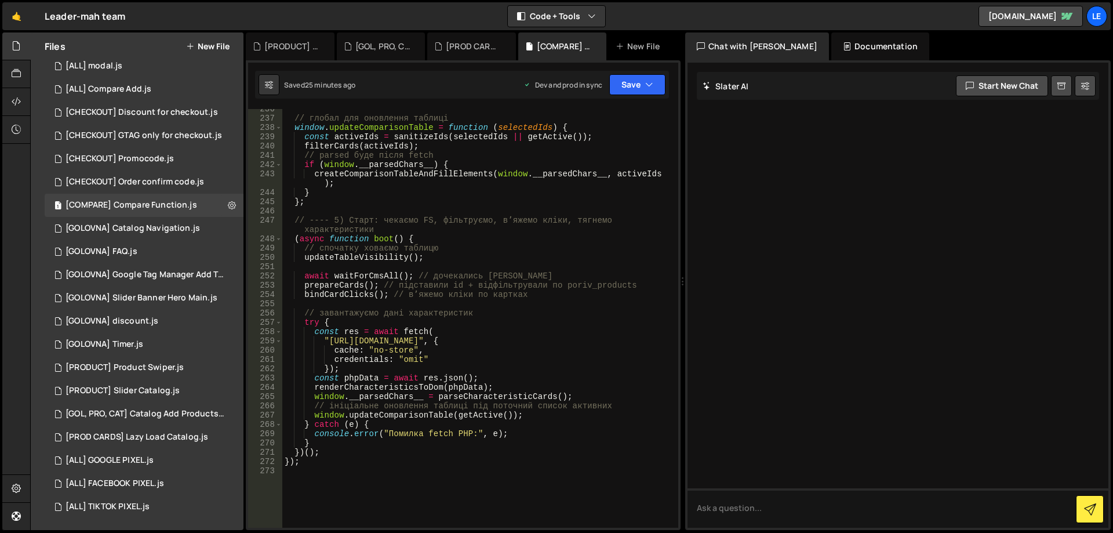
scroll to position [2296, 0]
